Goal: Information Seeking & Learning: Check status

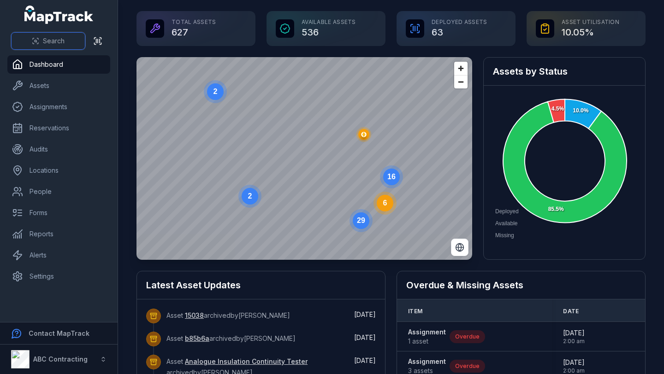
click at [57, 42] on span "Search" at bounding box center [54, 40] width 22 height 9
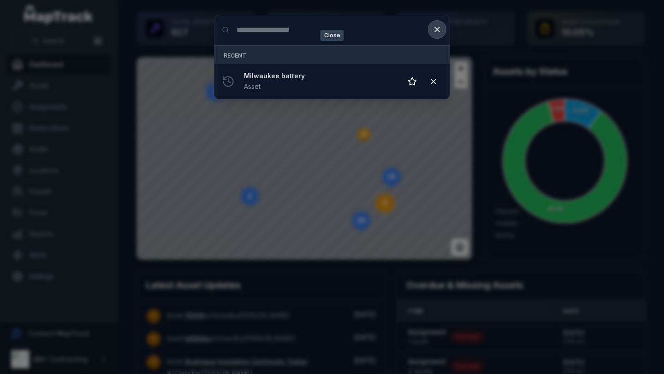
click at [439, 34] on icon at bounding box center [436, 29] width 9 height 9
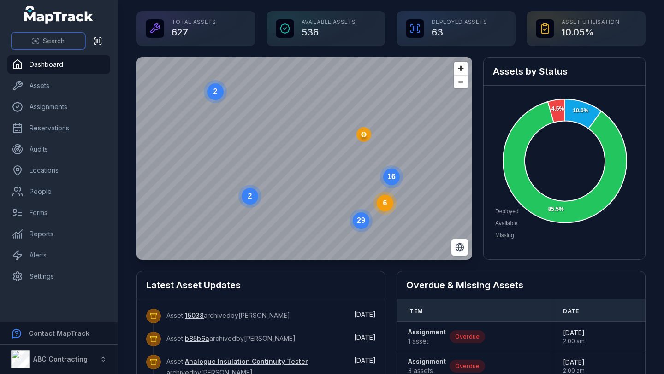
click at [37, 46] on button "Search" at bounding box center [48, 41] width 74 height 18
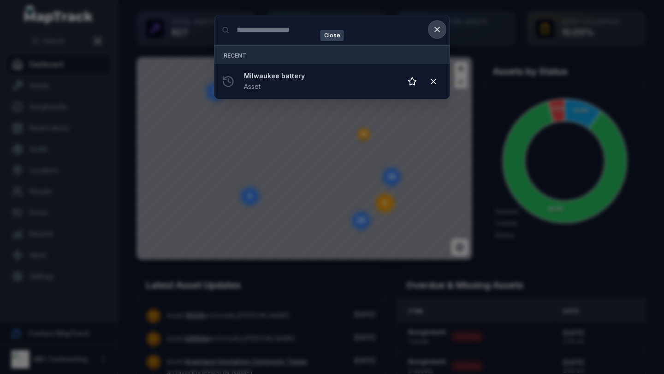
click at [435, 28] on icon at bounding box center [437, 29] width 5 height 5
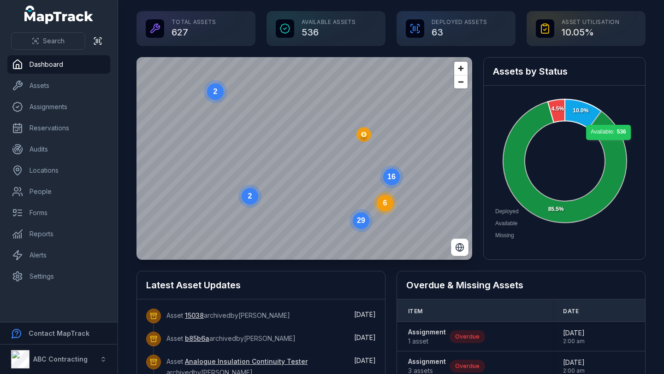
click at [609, 145] on icon at bounding box center [564, 162] width 123 height 121
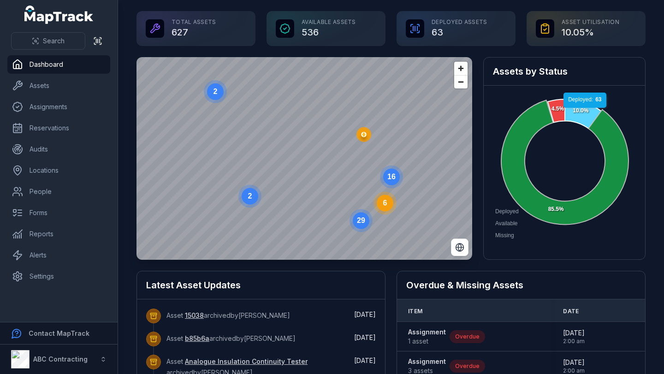
click at [582, 112] on icon at bounding box center [583, 114] width 36 height 29
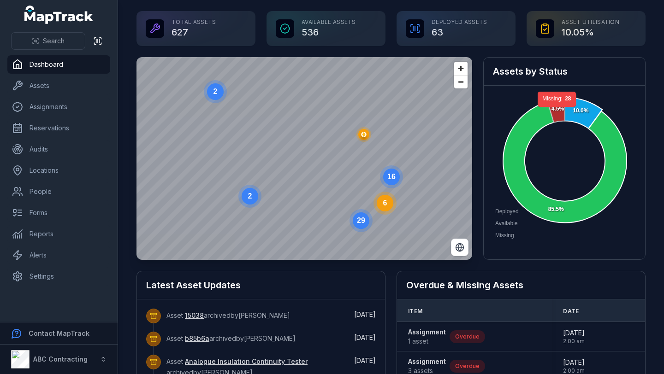
click at [557, 112] on icon at bounding box center [555, 111] width 17 height 23
click at [601, 98] on foreignobject "Deployed Available Missing" at bounding box center [564, 168] width 143 height 147
click at [601, 86] on div "Deployed Available Missing 10.0% 85.5% 4.5% Missing: 28 Missing: 28 Missing: 28" at bounding box center [563, 168] width 161 height 165
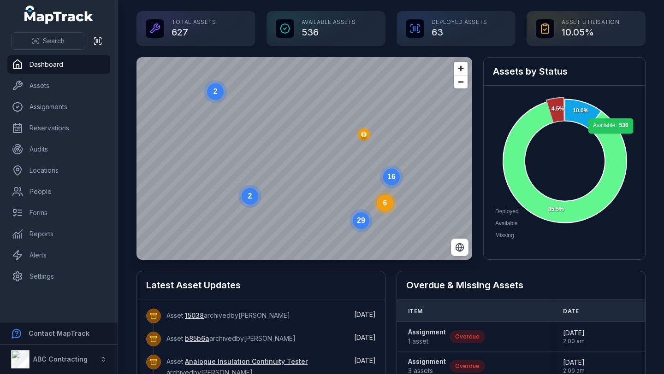
click at [611, 139] on icon at bounding box center [564, 162] width 123 height 121
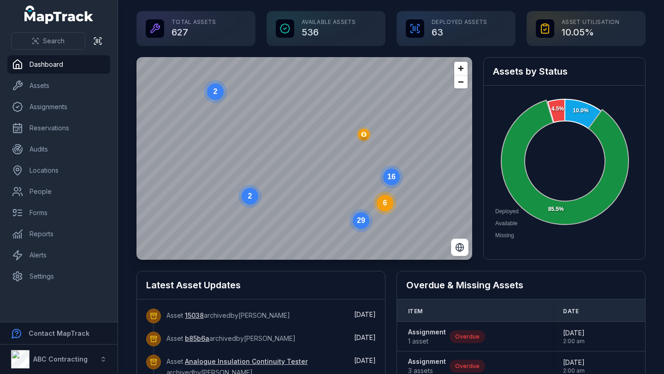
click at [600, 85] on div "Assets by Status" at bounding box center [563, 72] width 161 height 28
